Goal: Information Seeking & Learning: Learn about a topic

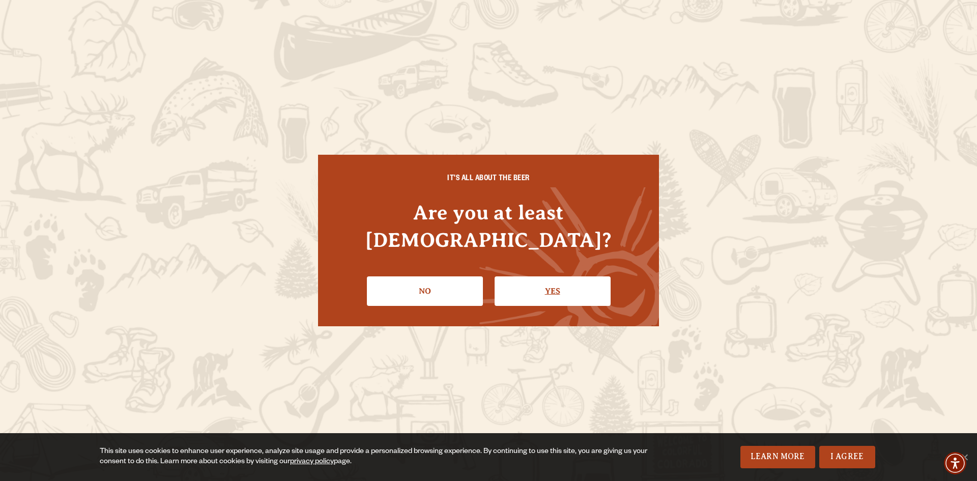
click at [537, 282] on link "Yes" at bounding box center [552, 291] width 116 height 30
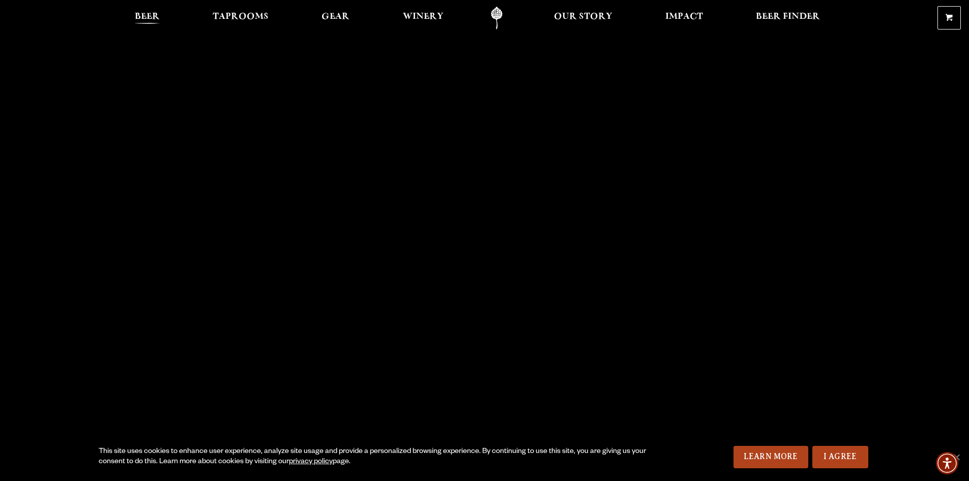
click at [156, 9] on link "Beer" at bounding box center [147, 18] width 38 height 23
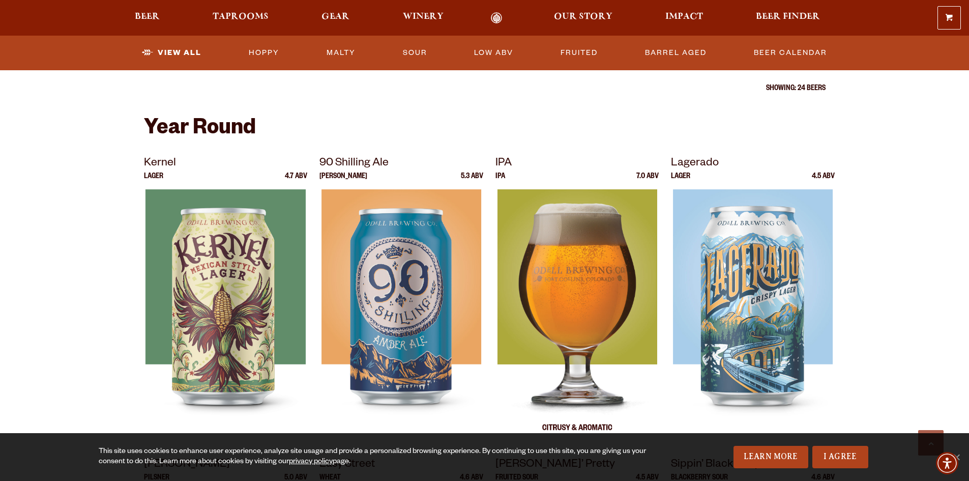
scroll to position [407, 0]
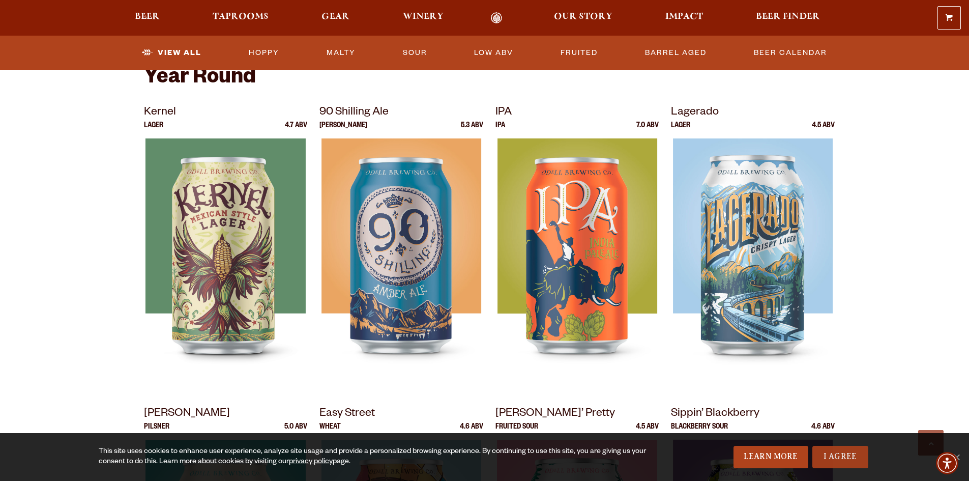
click at [847, 457] on link "I Agree" at bounding box center [840, 457] width 56 height 22
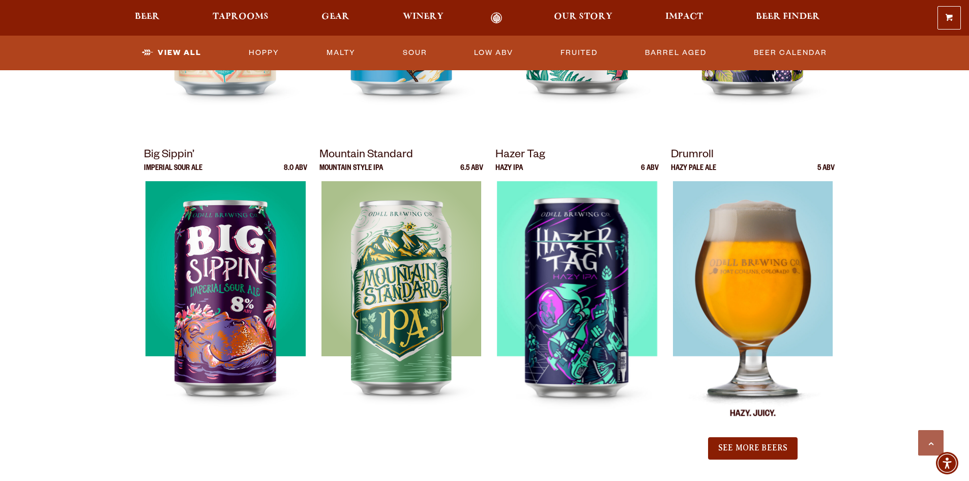
scroll to position [1068, 0]
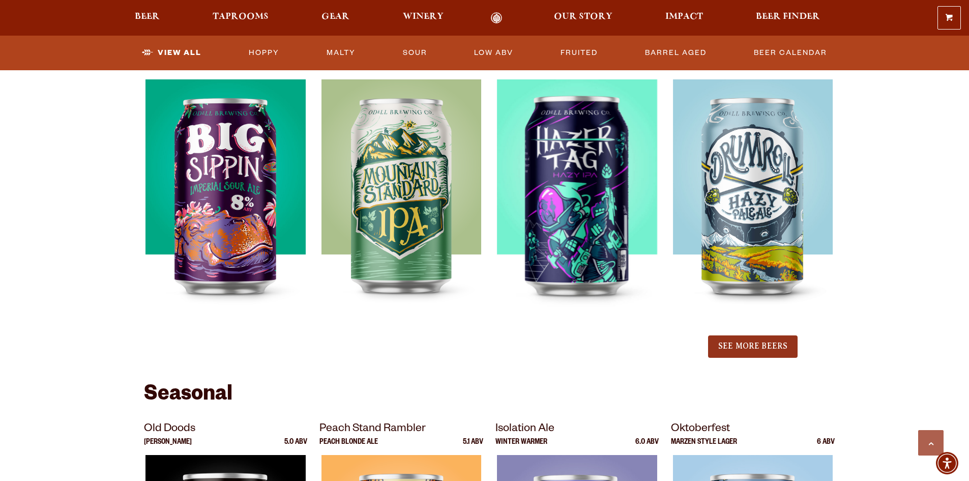
click at [736, 352] on button "See More Beers" at bounding box center [753, 346] width 90 height 22
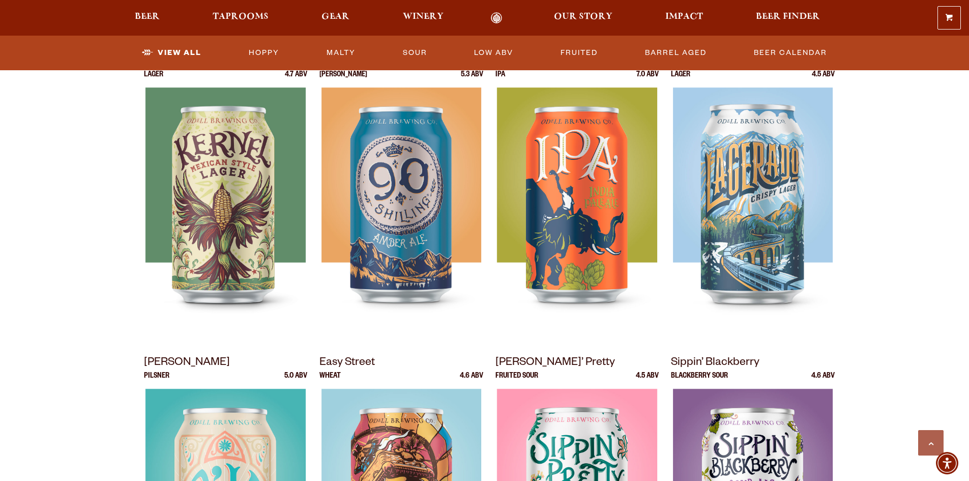
scroll to position [356, 0]
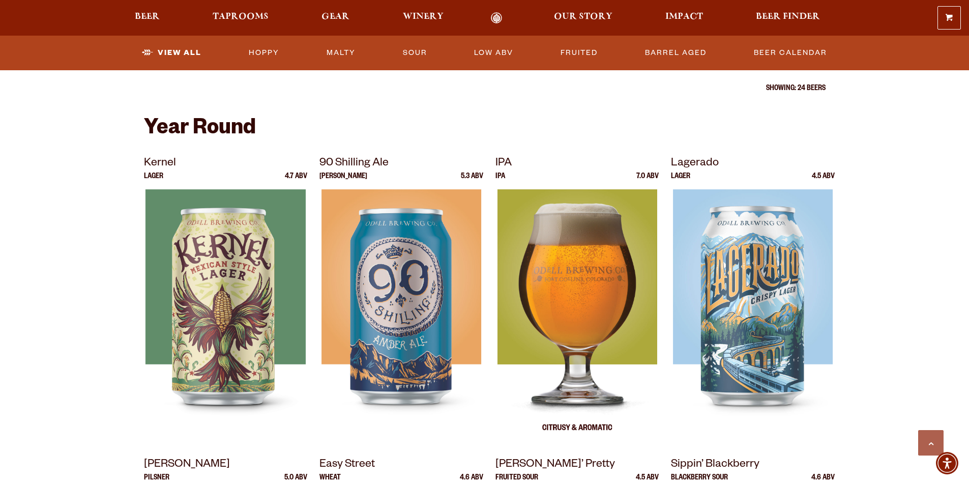
click at [578, 266] on img at bounding box center [577, 316] width 160 height 254
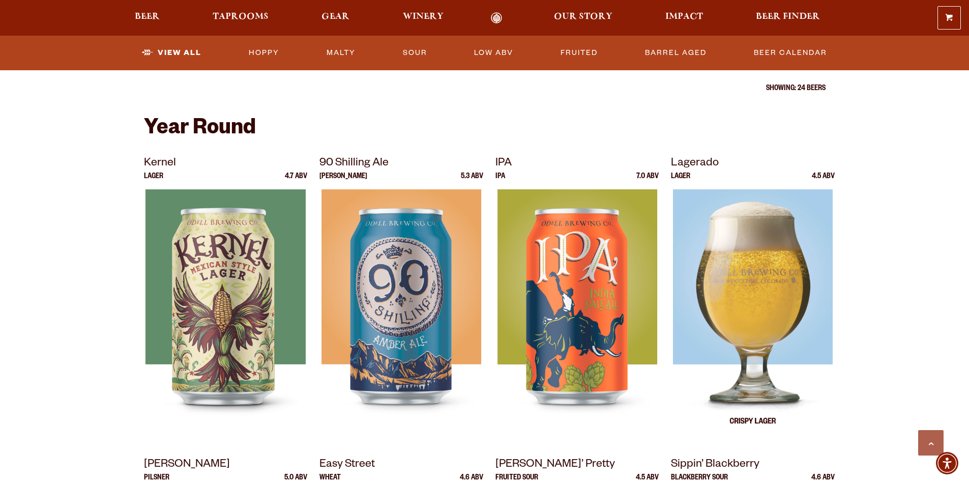
click at [787, 198] on img at bounding box center [753, 316] width 160 height 254
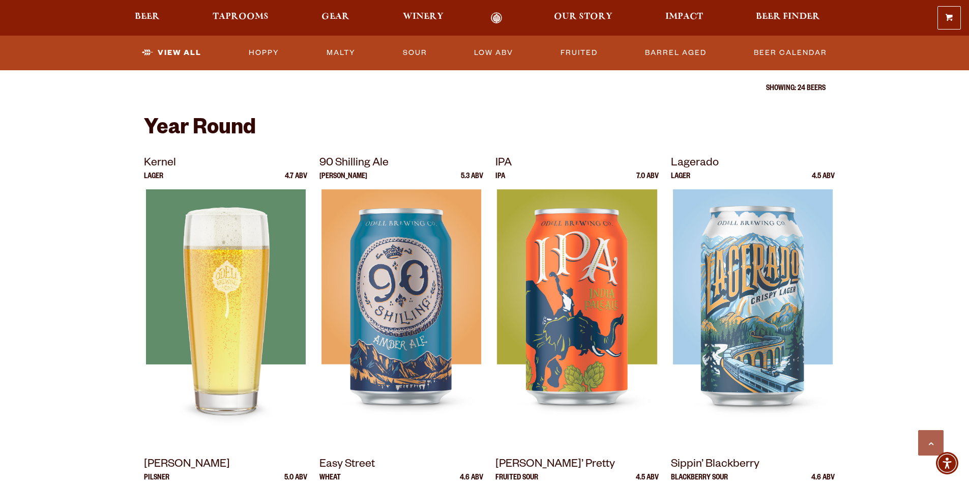
click at [211, 255] on img at bounding box center [225, 316] width 160 height 254
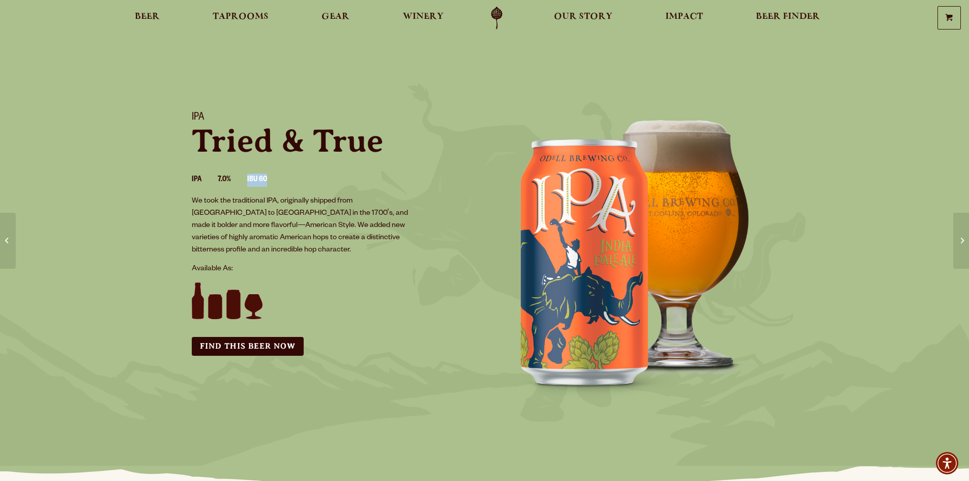
drag, startPoint x: 266, startPoint y: 179, endPoint x: 244, endPoint y: 178, distance: 21.4
click at [244, 178] on ul "IPA 7.0% IBU 60" at bounding box center [332, 180] width 281 height 30
